Goal: Task Accomplishment & Management: Use online tool/utility

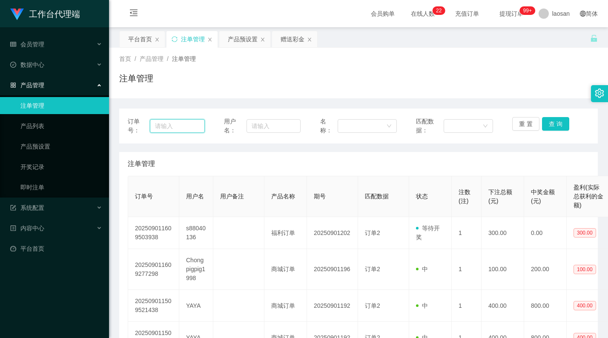
click at [169, 130] on input "text" at bounding box center [177, 126] width 55 height 14
paste input "Jin0502"
type input "Jin0502"
click at [294, 43] on div "赠送彩金" at bounding box center [292, 39] width 24 height 16
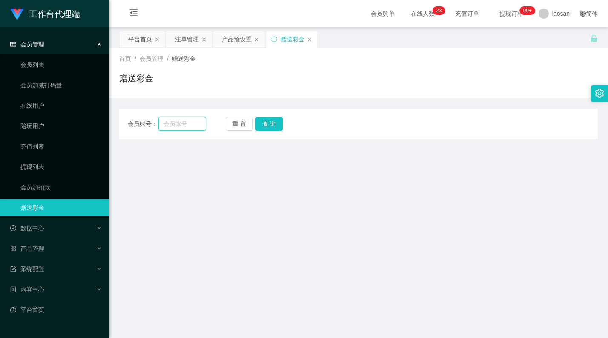
click at [184, 126] on input "text" at bounding box center [182, 124] width 48 height 14
paste input "Jin0502"
type input "Jin0502"
click at [277, 123] on button "查 询" at bounding box center [268, 124] width 27 height 14
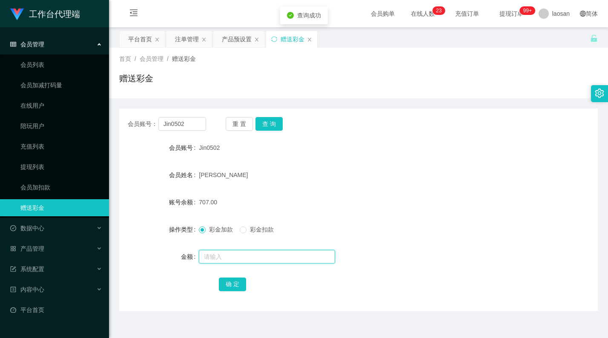
click at [228, 258] on input "text" at bounding box center [267, 257] width 136 height 14
type input "2300"
click at [235, 284] on button "确 定" at bounding box center [232, 284] width 27 height 14
click at [359, 217] on form "会员账号 Jin0502 会员姓名 [PERSON_NAME] 账号余额 3007.00 操作类型 彩金加款 彩金扣款 金额 确 定" at bounding box center [358, 215] width 478 height 153
click at [230, 43] on div "产品预设置" at bounding box center [237, 39] width 30 height 16
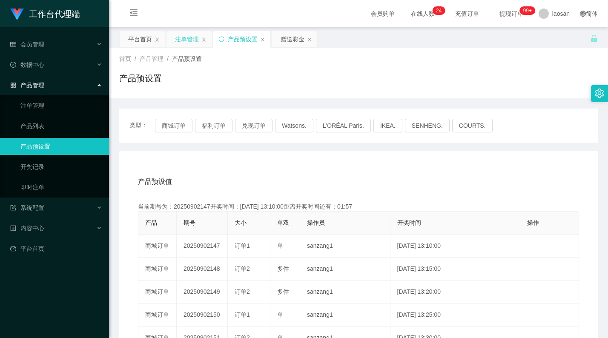
click at [186, 41] on div "注单管理" at bounding box center [187, 39] width 24 height 16
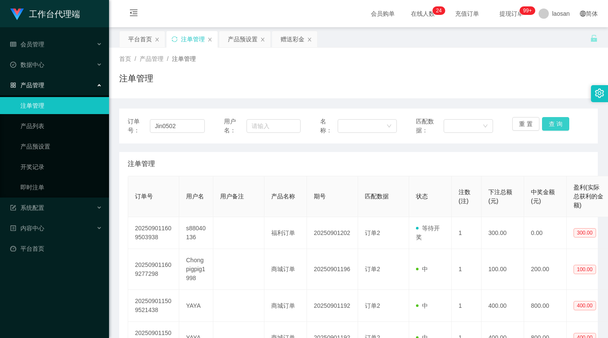
click at [548, 124] on button "查 询" at bounding box center [555, 124] width 27 height 14
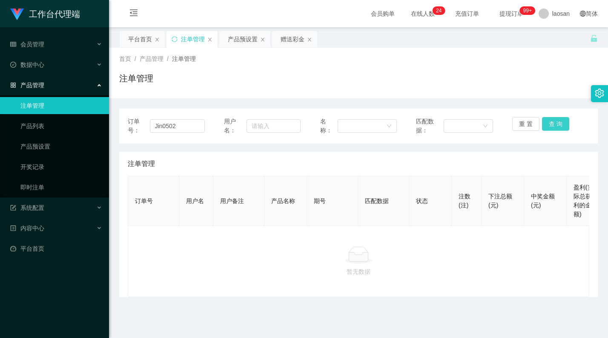
click at [550, 123] on button "查 询" at bounding box center [555, 124] width 27 height 14
click at [551, 123] on button "查 询" at bounding box center [555, 124] width 27 height 14
click at [551, 123] on div "重 置 查 询" at bounding box center [550, 126] width 77 height 18
click at [556, 123] on button "查 询" at bounding box center [555, 124] width 27 height 14
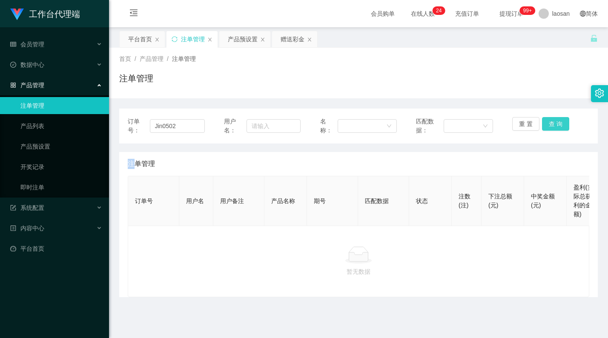
click at [555, 124] on button "查 询" at bounding box center [555, 124] width 27 height 14
drag, startPoint x: 179, startPoint y: 128, endPoint x: 129, endPoint y: 123, distance: 50.0
click at [129, 123] on div "订单号： Jin0502" at bounding box center [166, 126] width 77 height 18
click at [551, 119] on button "查 询" at bounding box center [555, 124] width 27 height 14
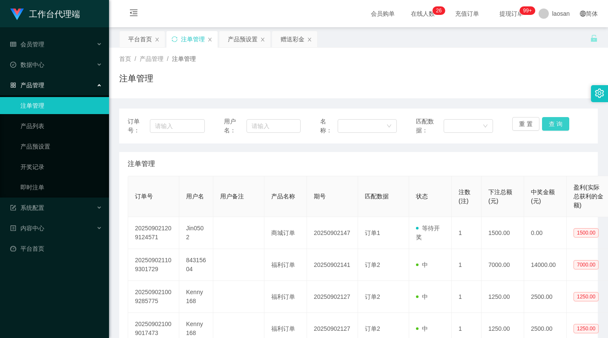
click at [551, 119] on button "查 询" at bounding box center [555, 124] width 27 height 14
click at [551, 122] on button "查 询" at bounding box center [555, 124] width 27 height 14
click at [549, 125] on button "查 询" at bounding box center [555, 124] width 27 height 14
